Goal: Transaction & Acquisition: Purchase product/service

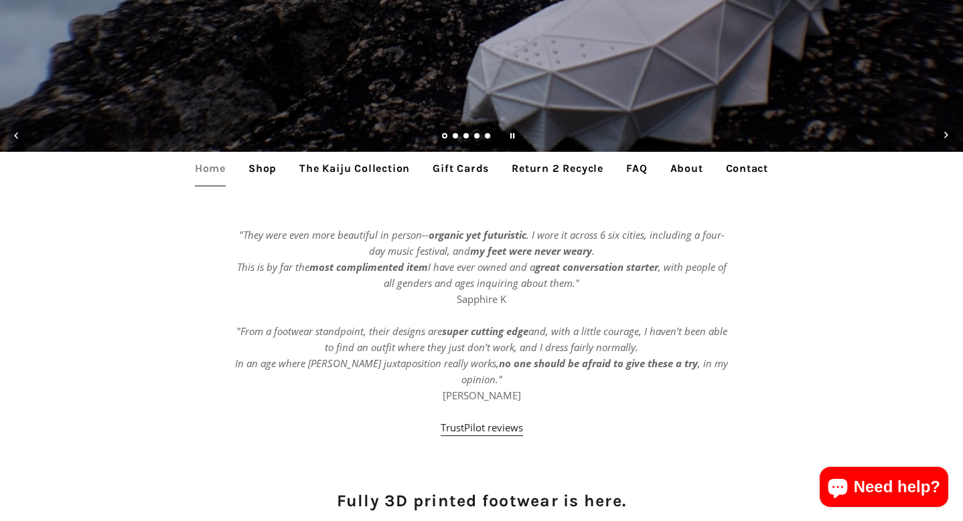
scroll to position [469, 0]
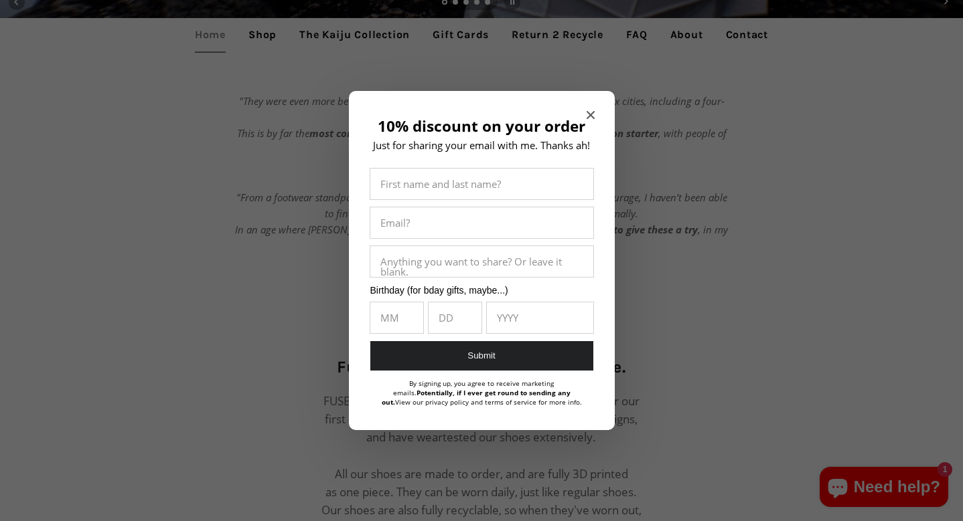
click at [264, 37] on div at bounding box center [481, 260] width 963 height 521
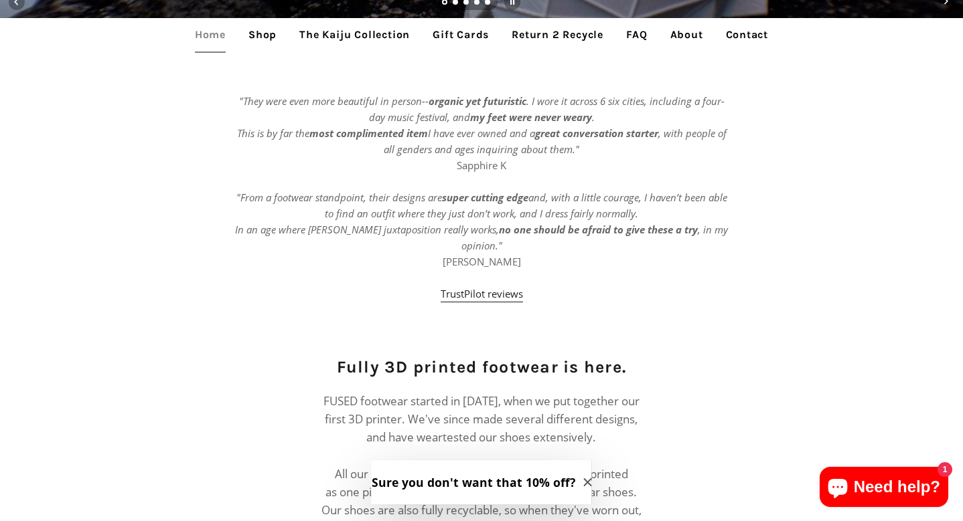
click at [263, 37] on link "Shop" at bounding box center [262, 34] width 48 height 33
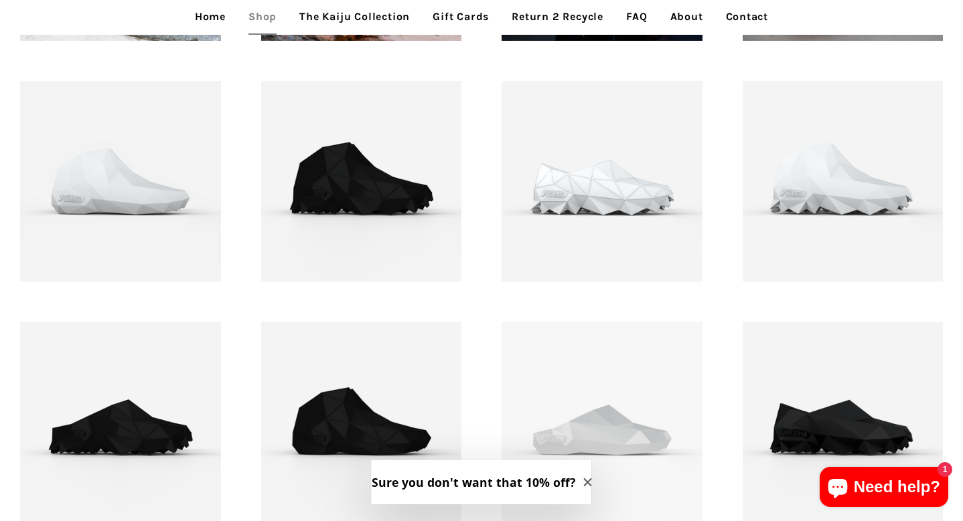
scroll to position [1540, 0]
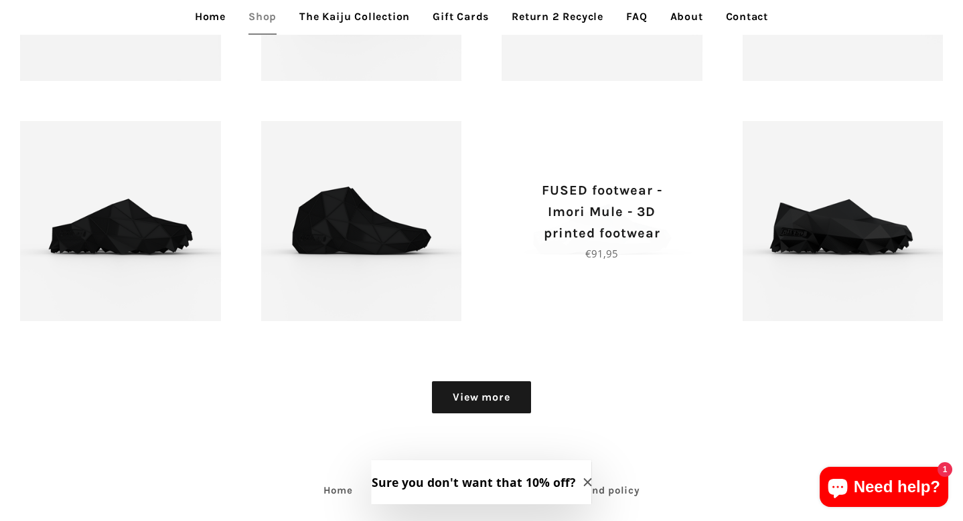
click at [635, 222] on p "FUSED footwear - Imori Mule - 3D printed footwear" at bounding box center [602, 212] width 154 height 64
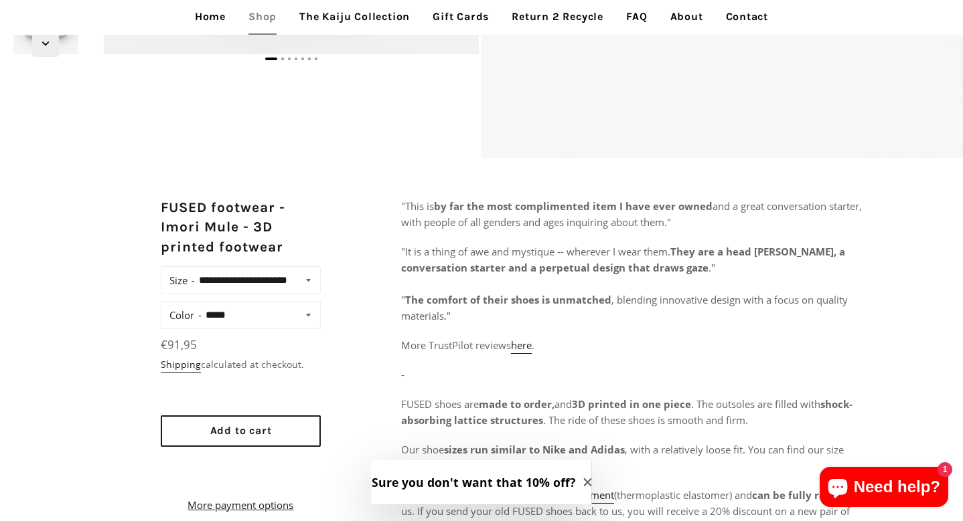
scroll to position [602, 0]
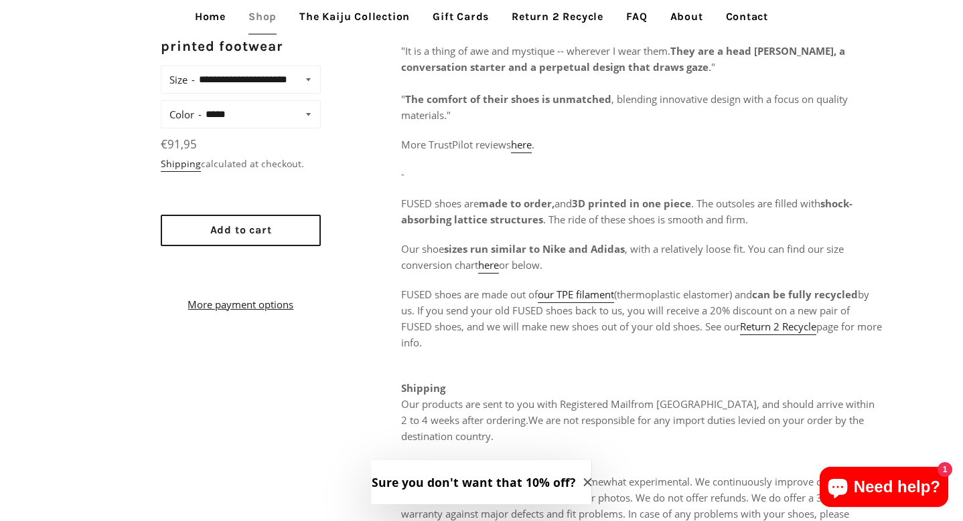
click at [285, 89] on select "**********" at bounding box center [257, 79] width 124 height 19
select select "**********"
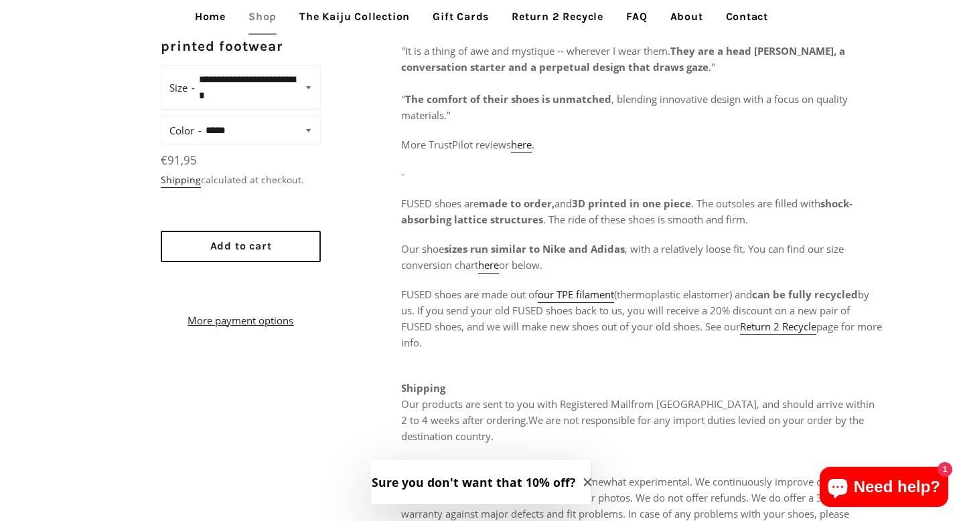
click at [195, 70] on select "**********" at bounding box center [257, 87] width 124 height 35
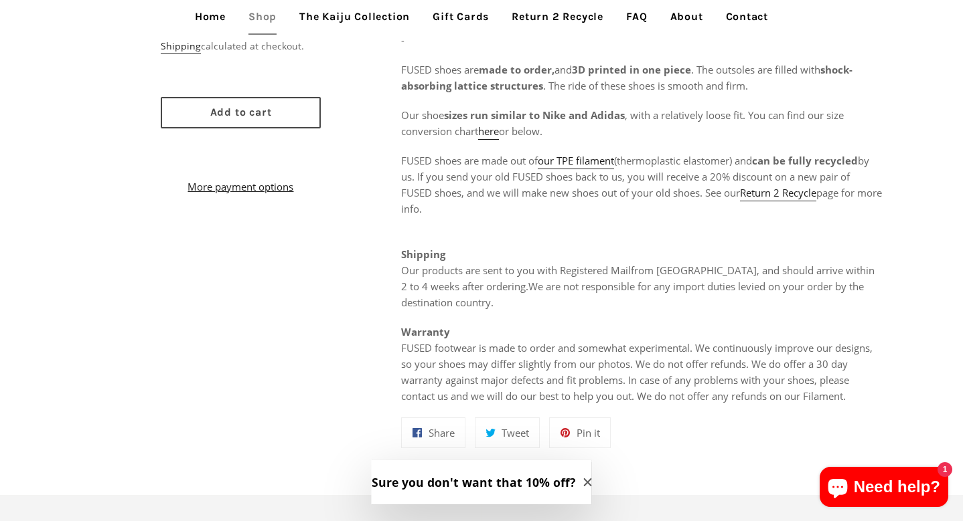
click at [226, 118] on span "Add to cart" at bounding box center [241, 112] width 62 height 13
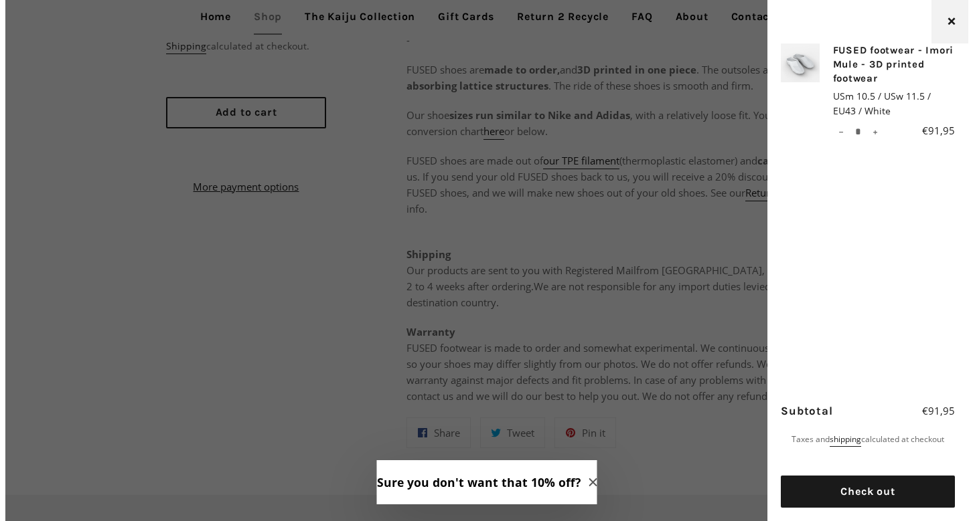
scroll to position [742, 0]
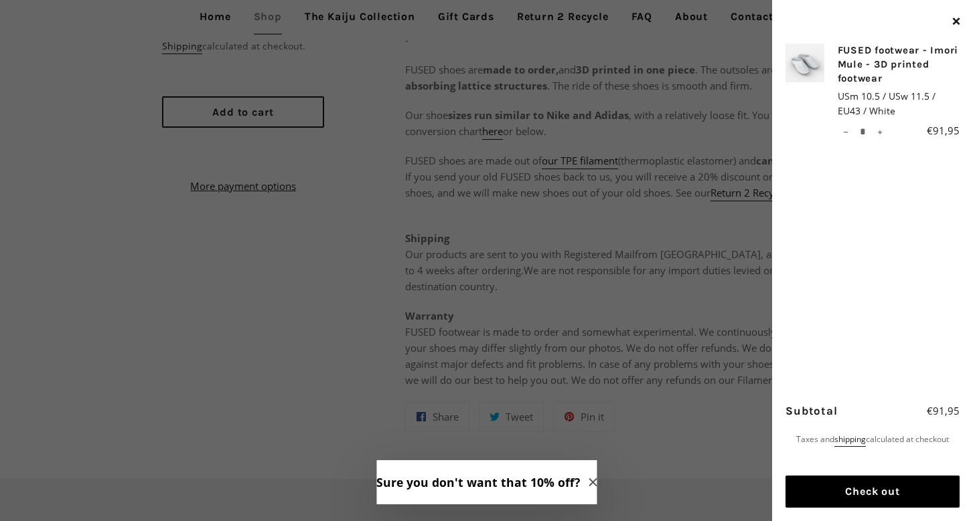
click at [867, 492] on button "Check out" at bounding box center [872, 492] width 174 height 32
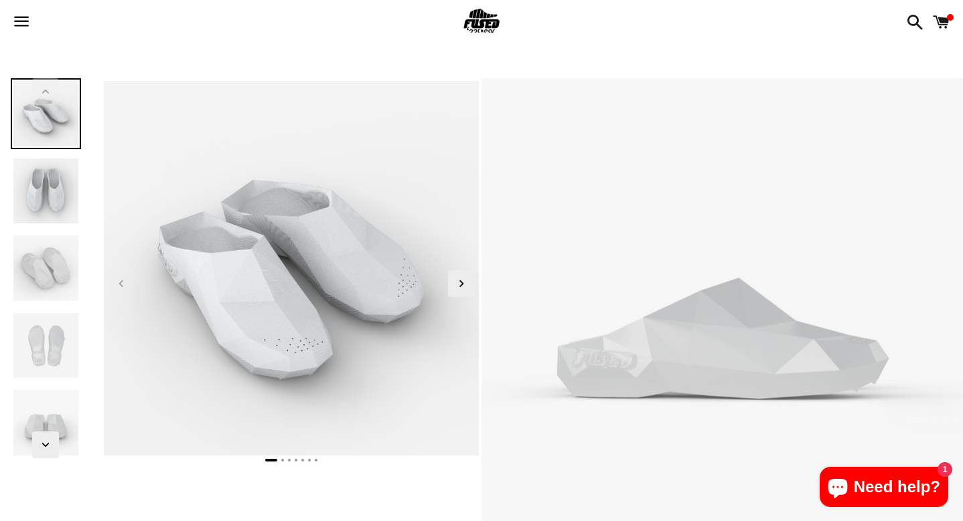
select select "**********"
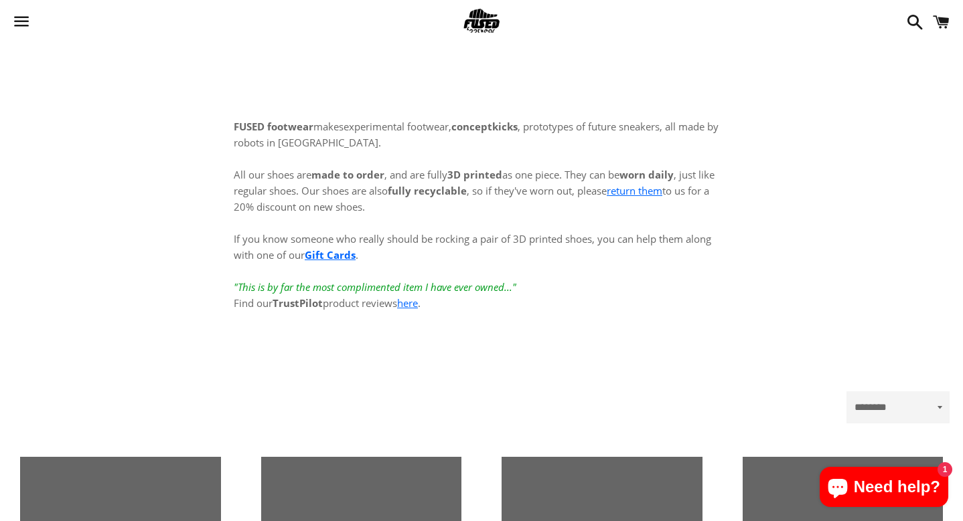
scroll to position [1540, 0]
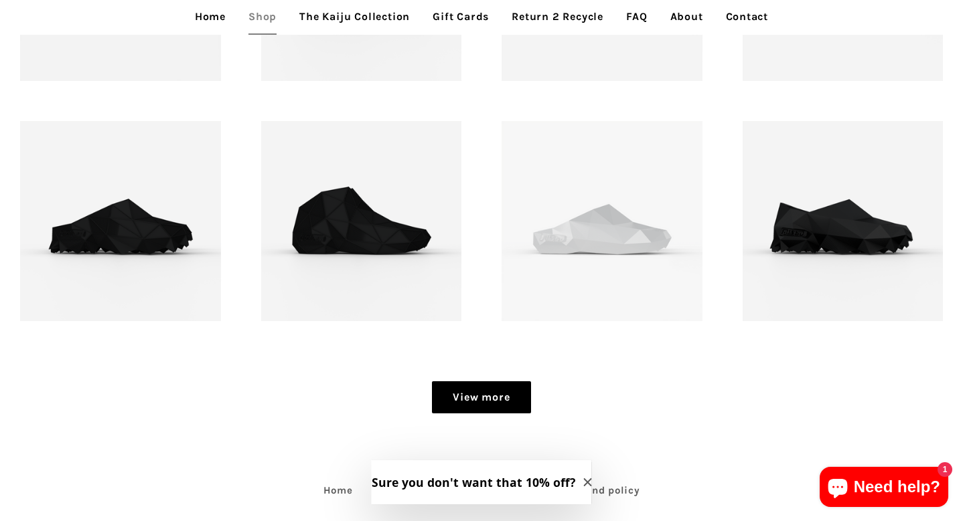
click at [489, 402] on link "View more" at bounding box center [481, 398] width 98 height 32
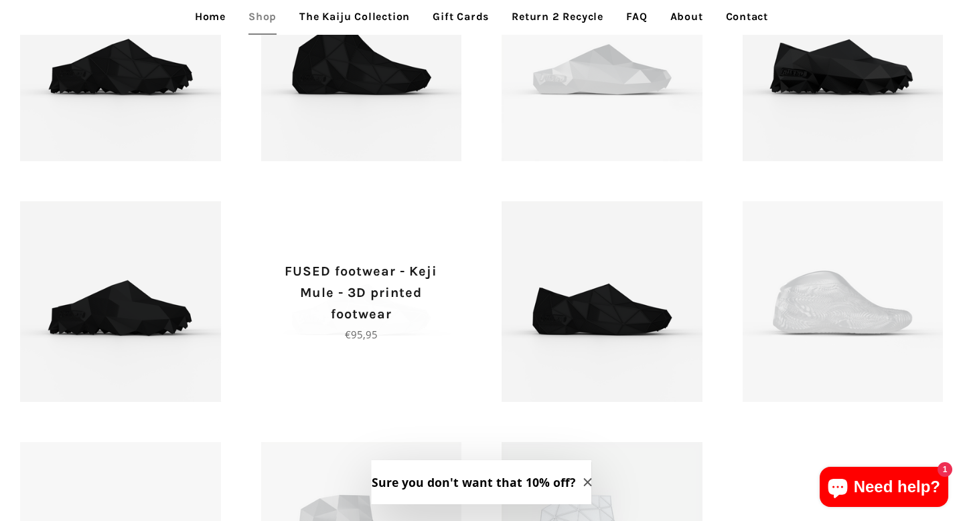
scroll to position [1633, 0]
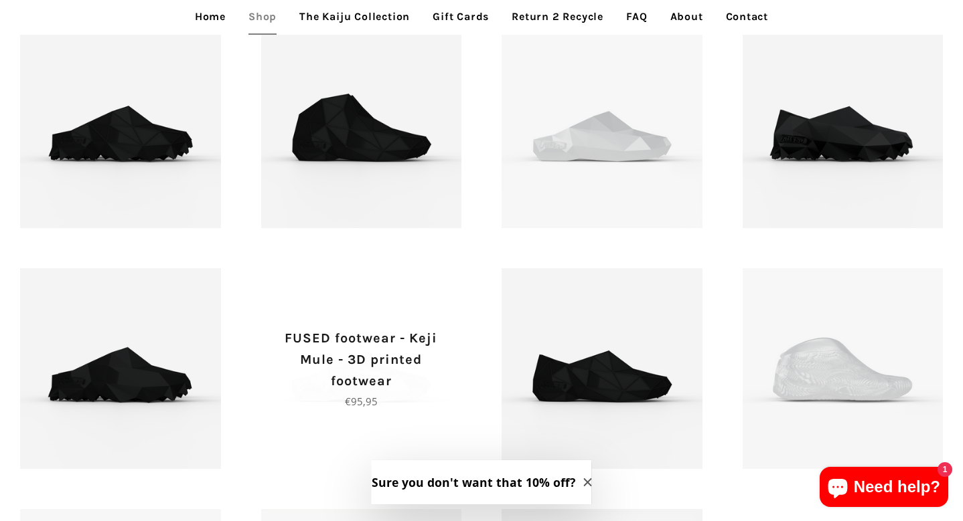
click at [396, 370] on p "FUSED footwear - Keji Mule - 3D printed footwear" at bounding box center [361, 360] width 154 height 64
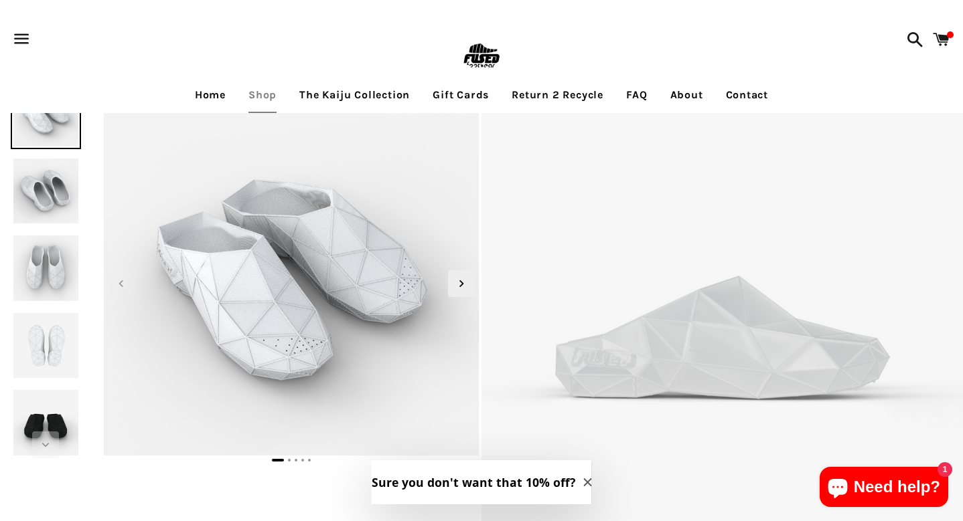
click at [47, 266] on img at bounding box center [46, 268] width 71 height 71
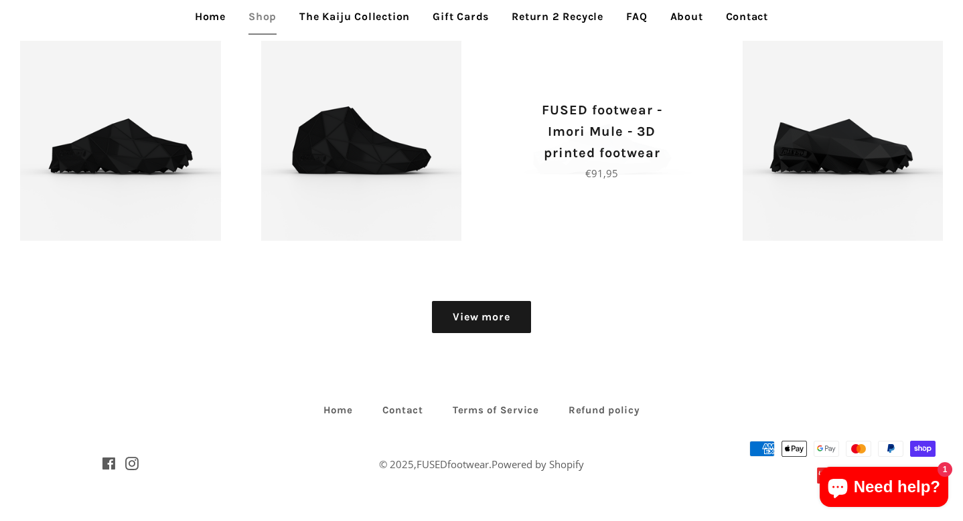
scroll to position [1419, 0]
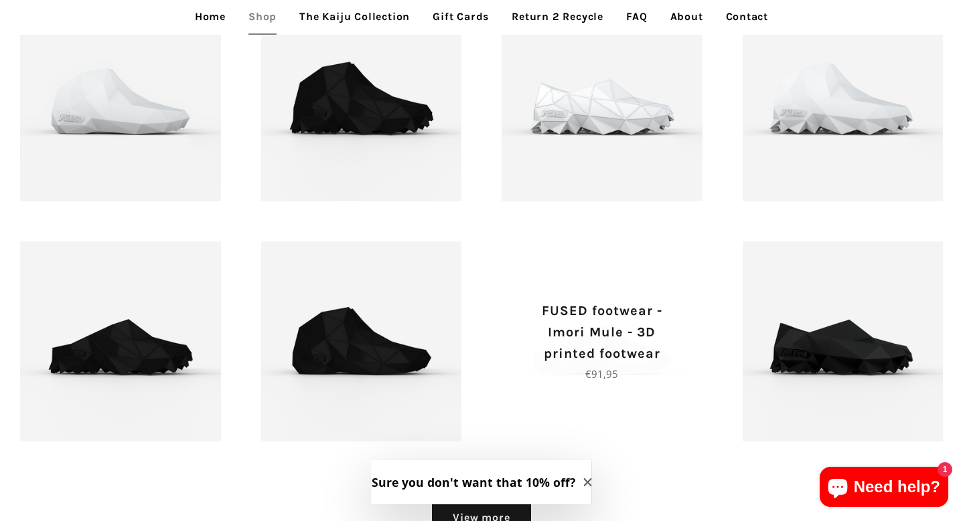
click at [611, 323] on p "FUSED footwear - Imori Mule - 3D printed footwear" at bounding box center [602, 333] width 154 height 64
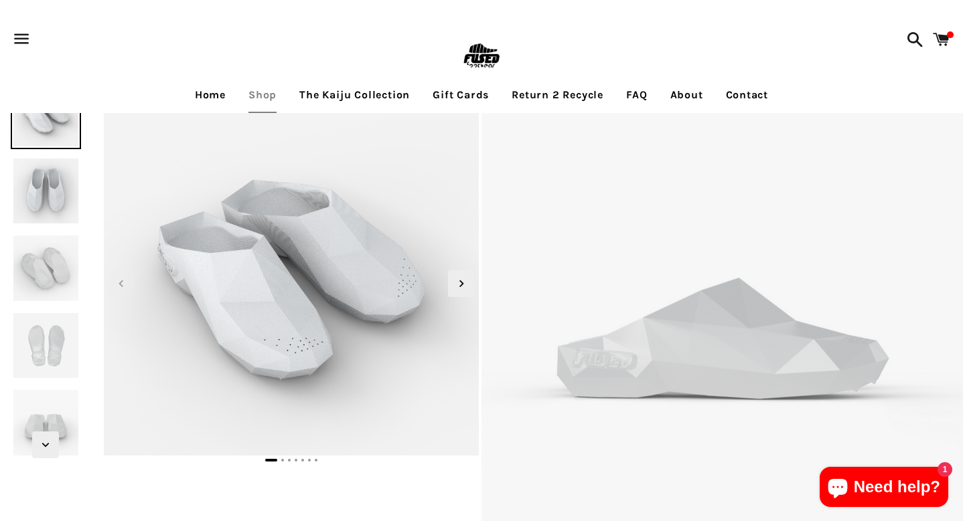
click at [68, 198] on img at bounding box center [46, 191] width 71 height 71
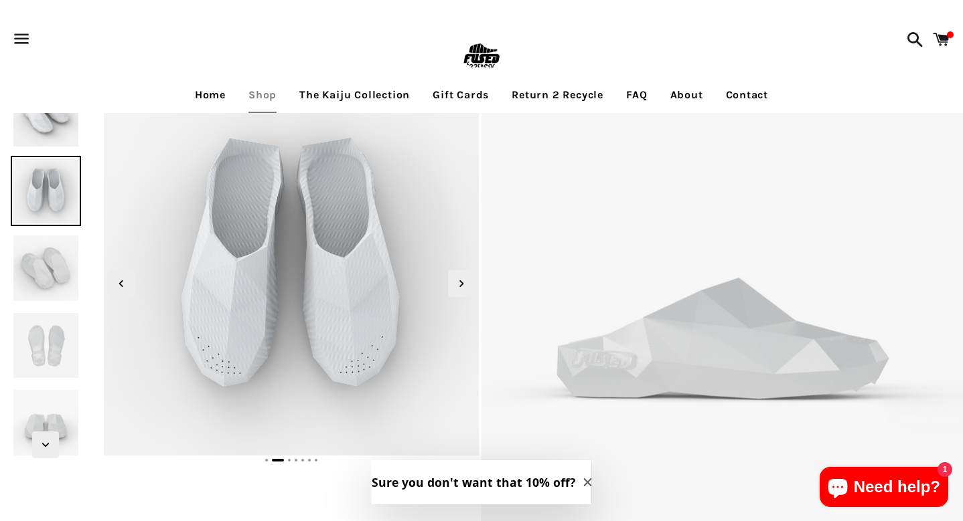
click at [58, 289] on img at bounding box center [46, 268] width 71 height 71
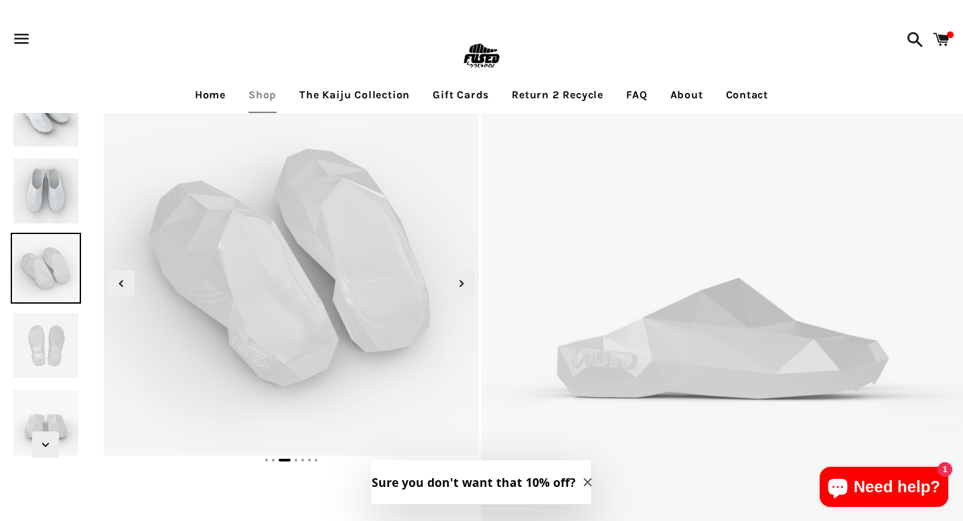
click at [58, 345] on img at bounding box center [46, 346] width 71 height 71
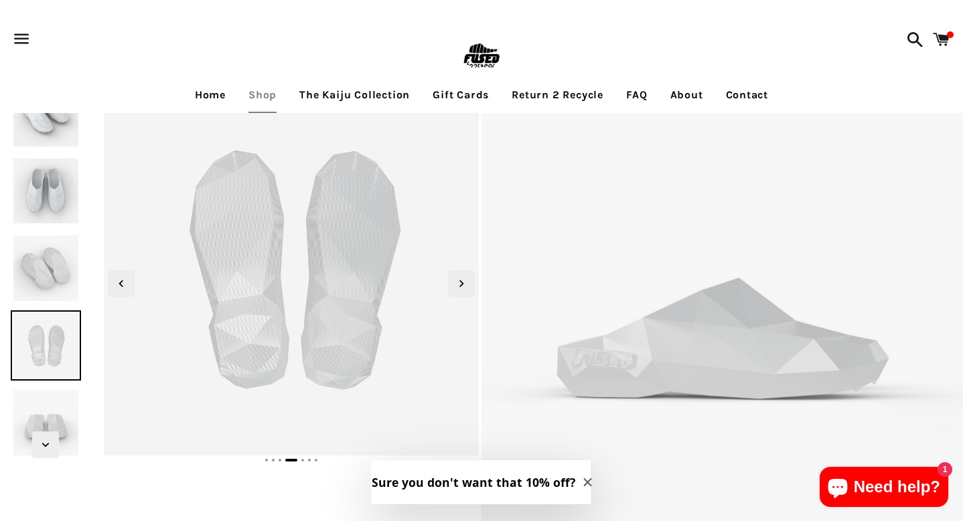
click at [51, 422] on img at bounding box center [46, 423] width 71 height 71
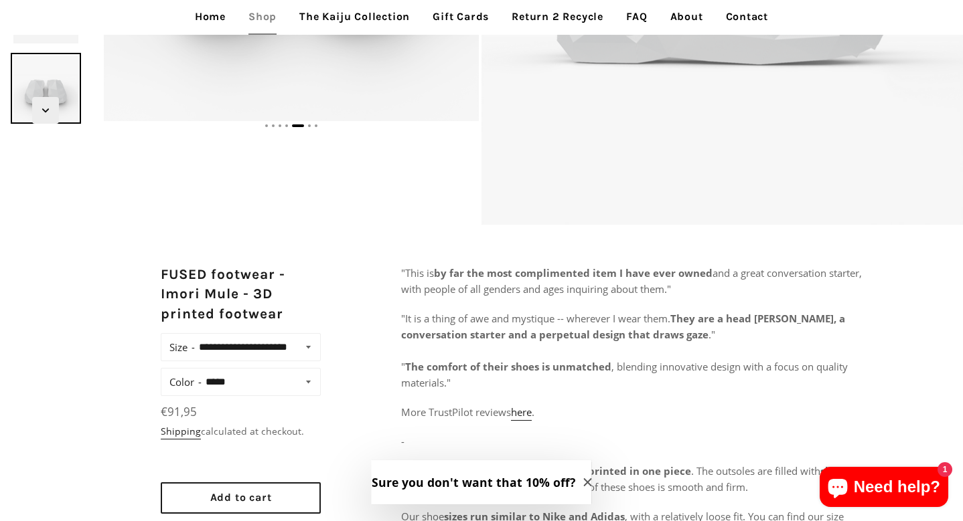
scroll to position [268, 0]
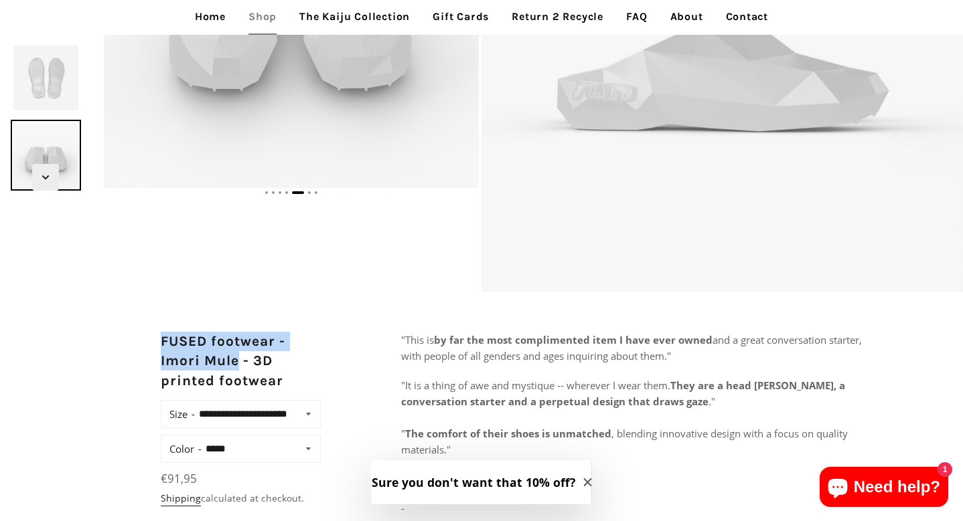
drag, startPoint x: 160, startPoint y: 341, endPoint x: 240, endPoint y: 361, distance: 83.0
click at [241, 362] on h2 "FUSED footwear - Imori Mule - 3D printed footwear" at bounding box center [241, 361] width 161 height 59
copy h2 "FUSED footwear - Imori Mule"
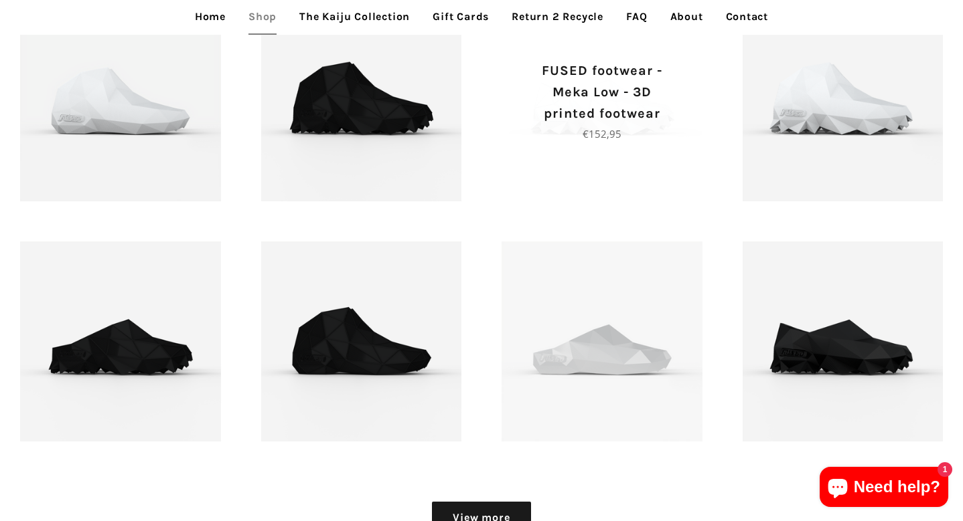
scroll to position [1352, 0]
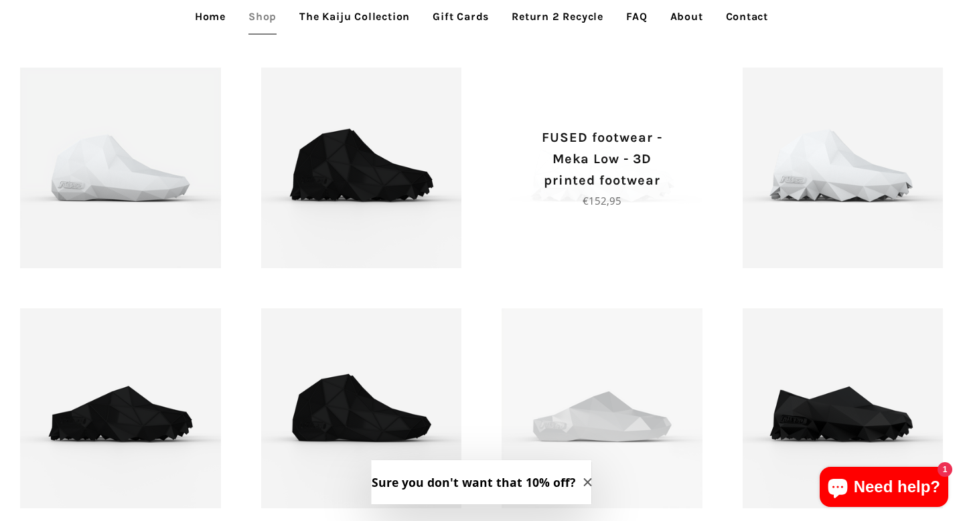
click at [633, 176] on p "FUSED footwear - Meka Low - 3D printed footwear" at bounding box center [602, 159] width 154 height 64
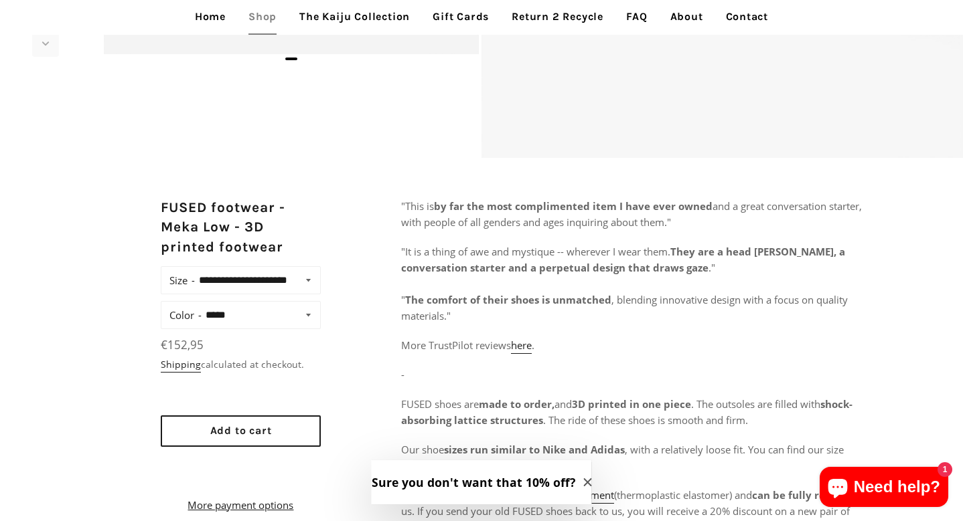
scroll to position [602, 0]
